Goal: Obtain resource: Obtain resource

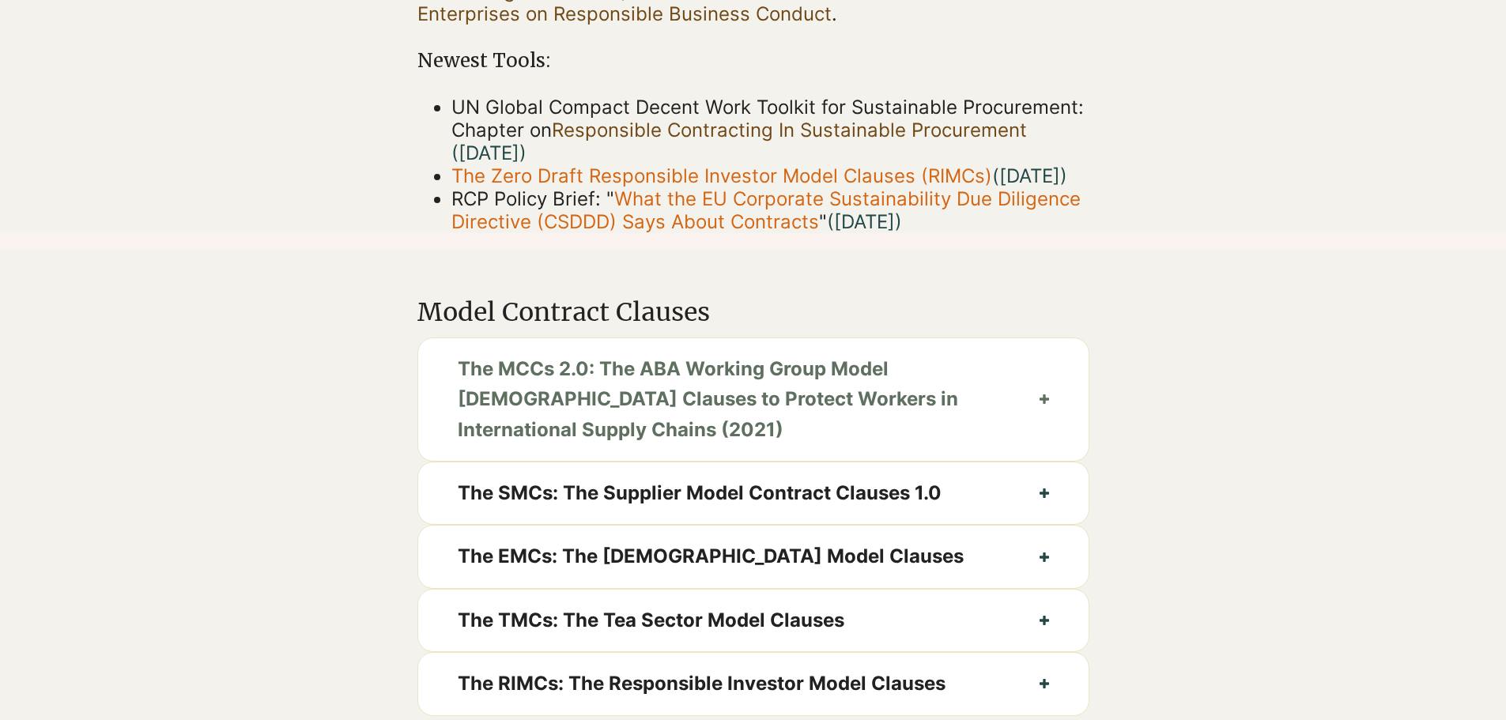
scroll to position [553, 0]
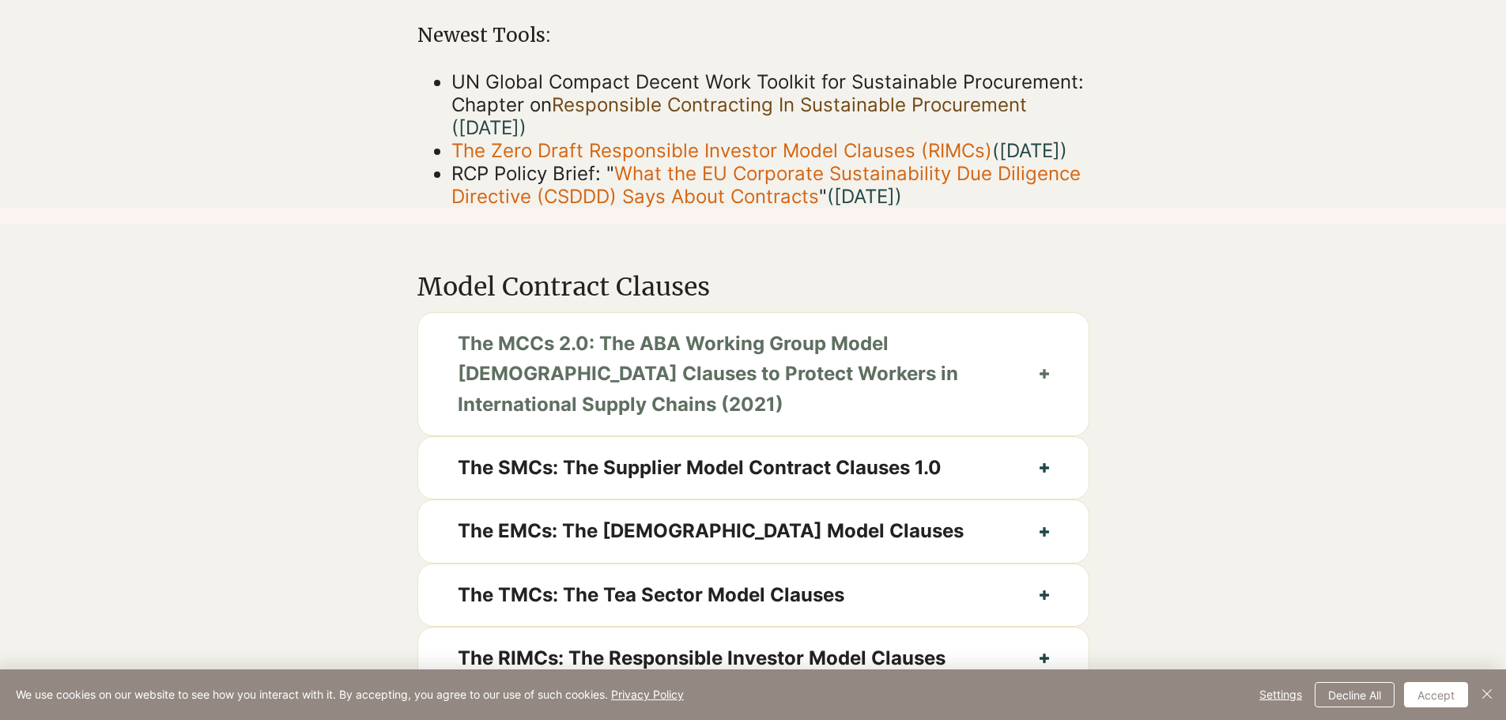
click at [627, 398] on span "The MCCs 2.0: The ABA Working Group Model [DEMOGRAPHIC_DATA] Clauses to Protect…" at bounding box center [729, 374] width 542 height 91
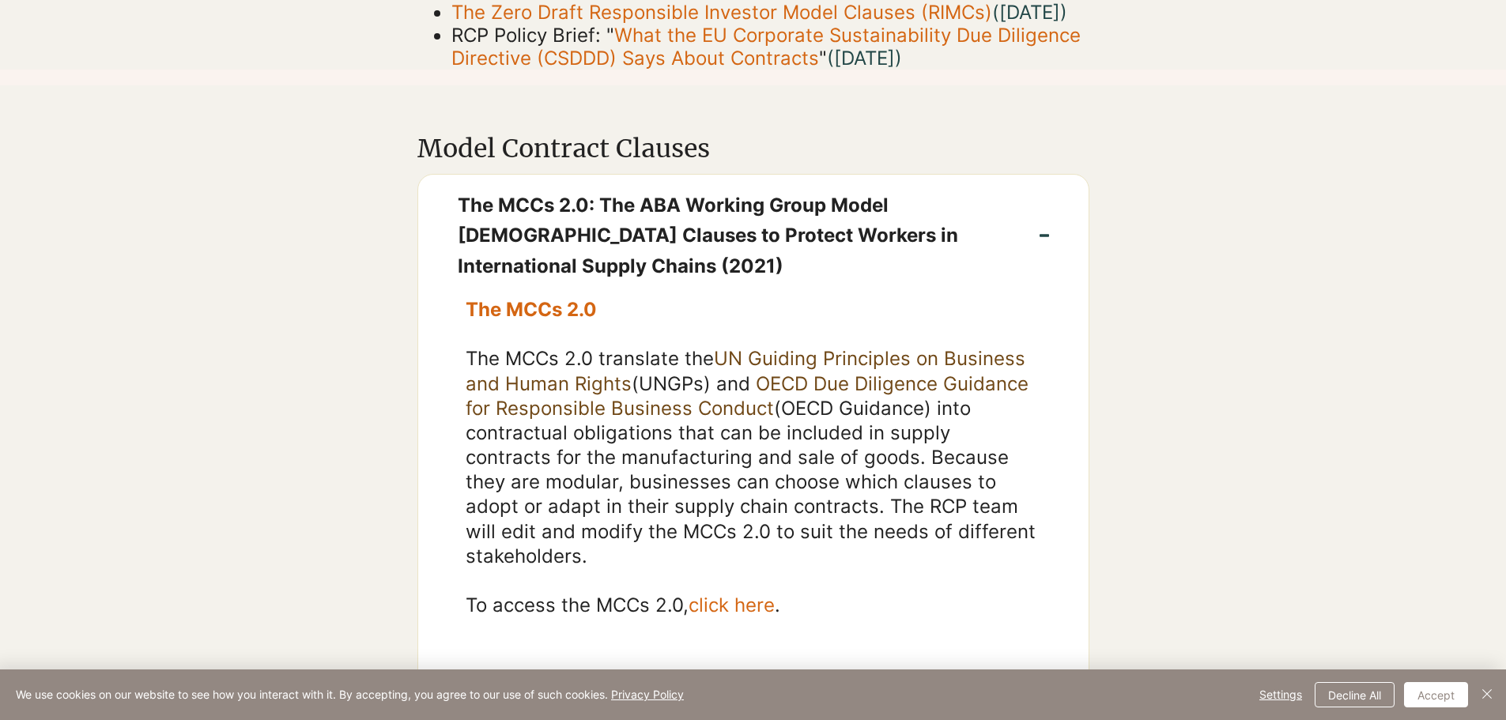
scroll to position [1028, 0]
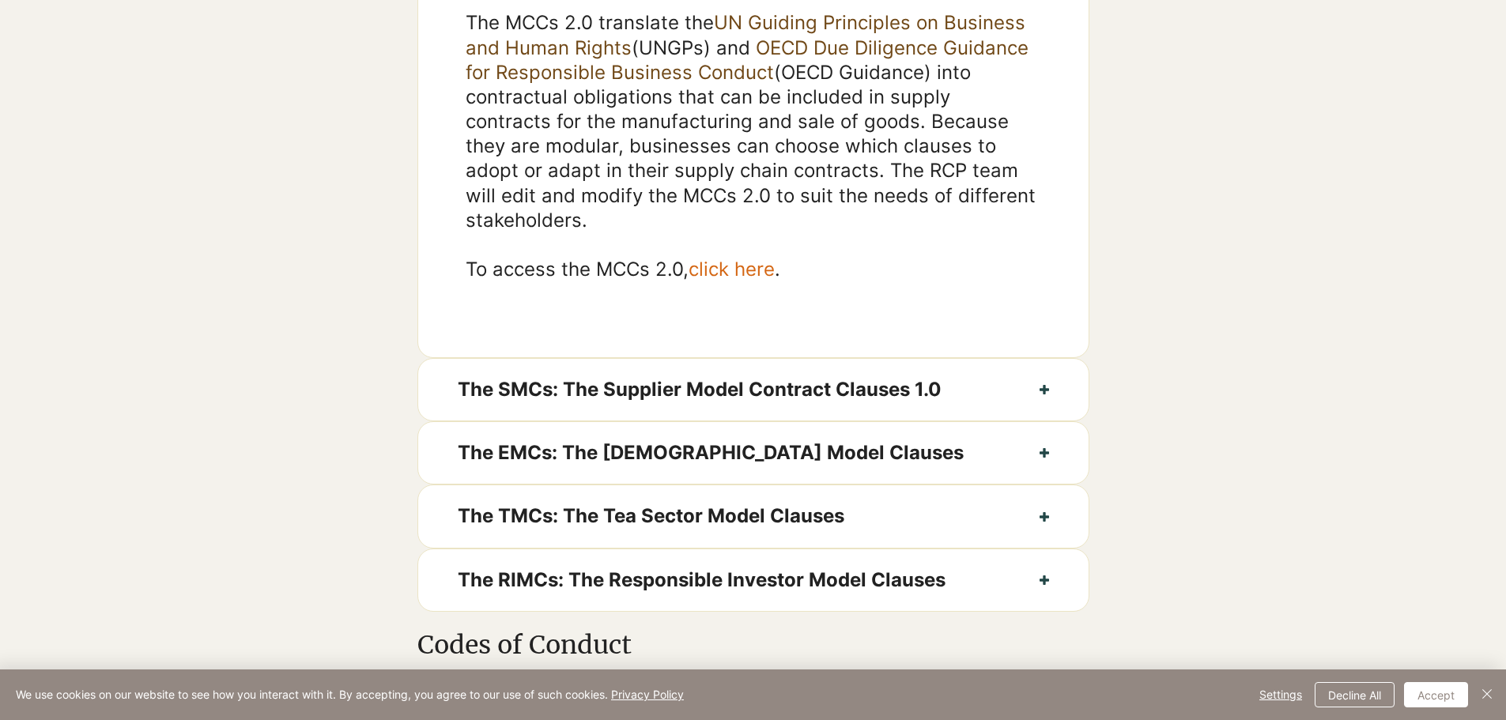
click at [709, 305] on div "The MCCs 2.0 The MCCs 2.0 translate the UN Guiding Principles on Business and H…" at bounding box center [753, 159] width 670 height 396
click at [712, 281] on span "click here" at bounding box center [731, 269] width 86 height 23
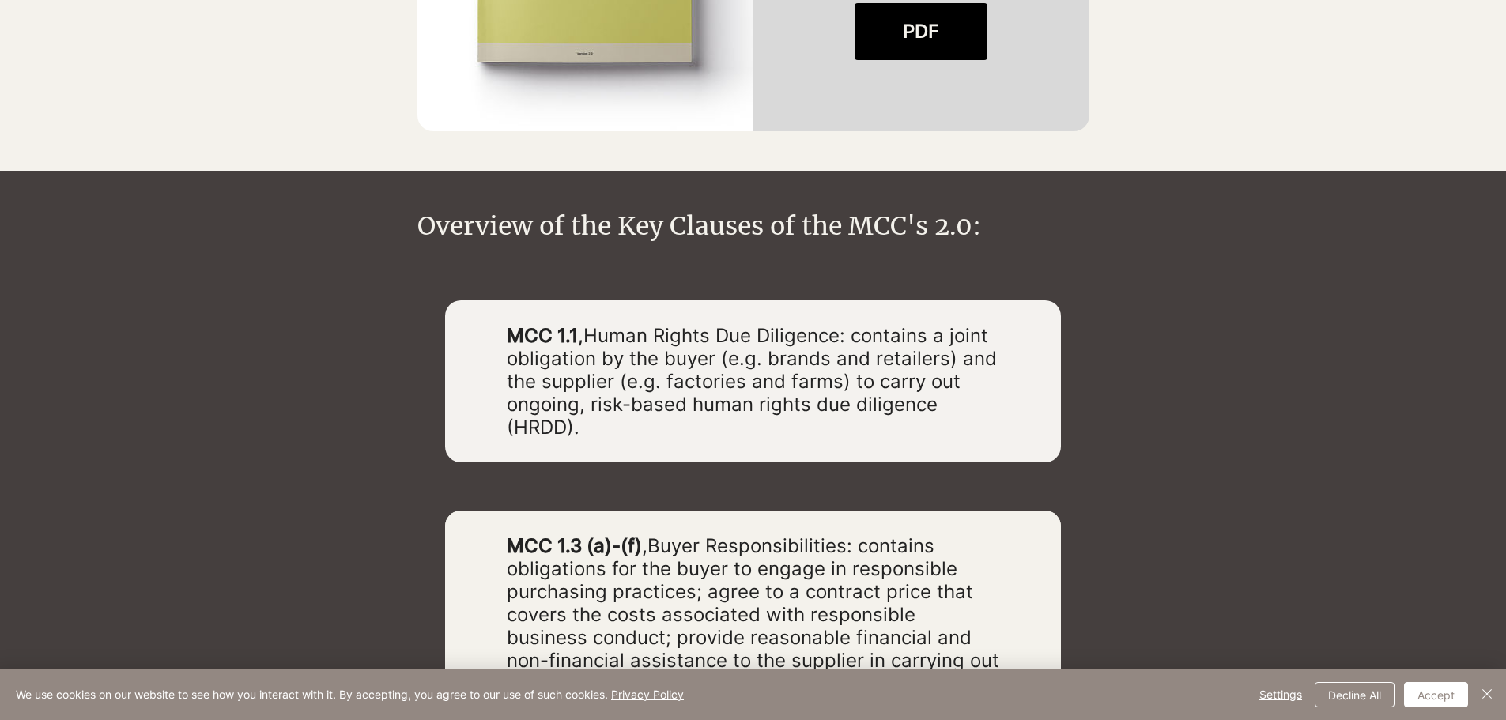
scroll to position [2213, 0]
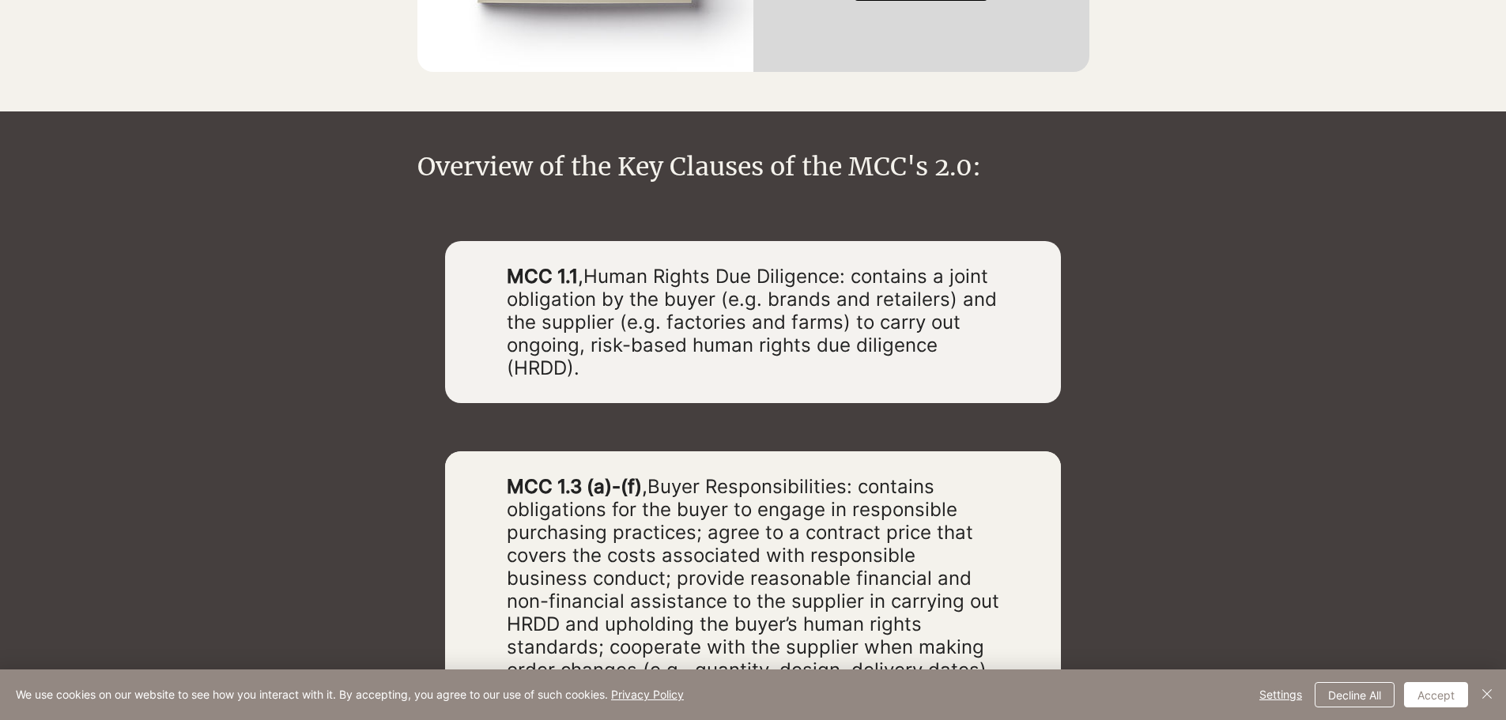
click at [593, 265] on span "Human Rights Due Diligence: contains a joint obligation by the buyer (e.g. bran…" at bounding box center [752, 322] width 490 height 115
click at [591, 265] on span "Human Rights Due Diligence: contains a joint obligation by the buyer (e.g. bran…" at bounding box center [752, 322] width 490 height 115
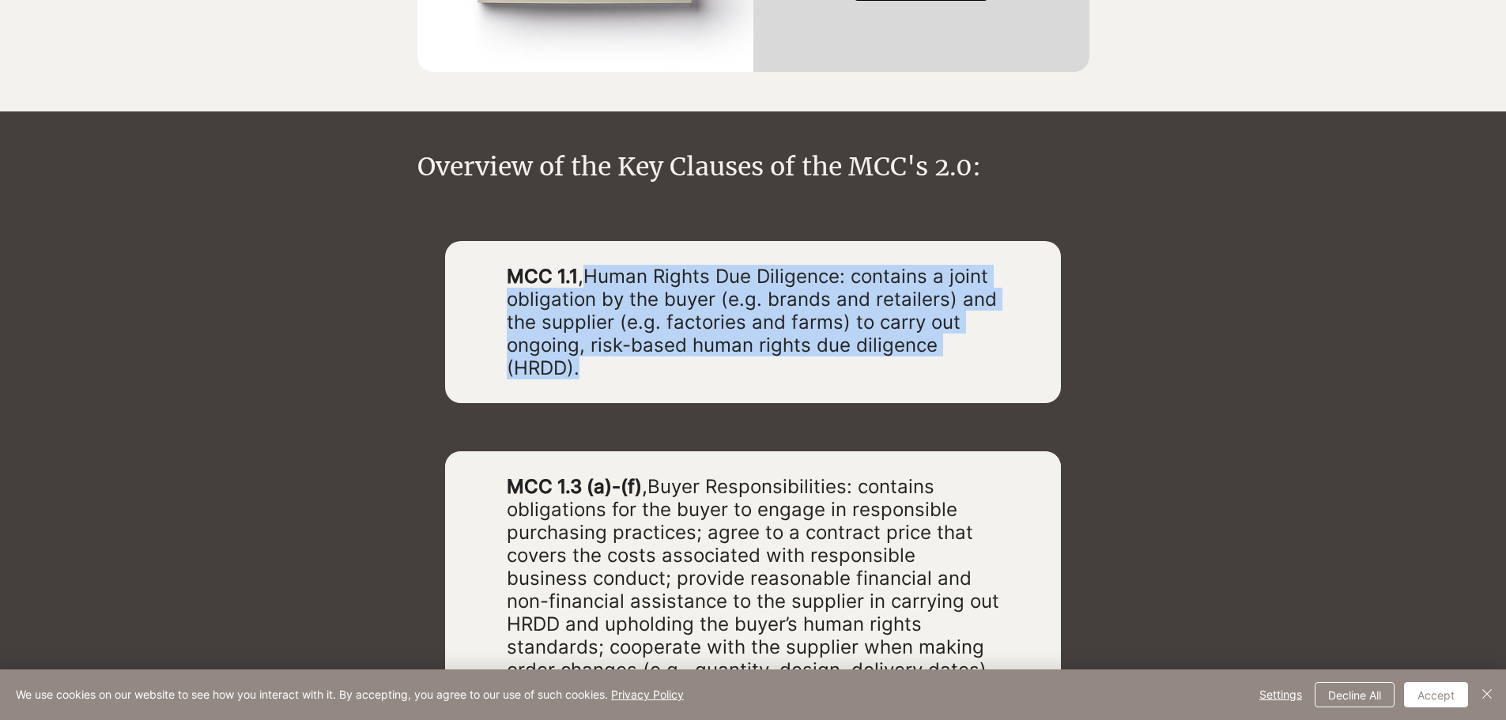
drag, startPoint x: 590, startPoint y: 249, endPoint x: 659, endPoint y: 338, distance: 112.7
click at [659, 338] on p "MCC 1.1 , Human Rights Due Diligence: contains a joint obligation by the buyer …" at bounding box center [753, 322] width 492 height 115
